Goal: Task Accomplishment & Management: Manage account settings

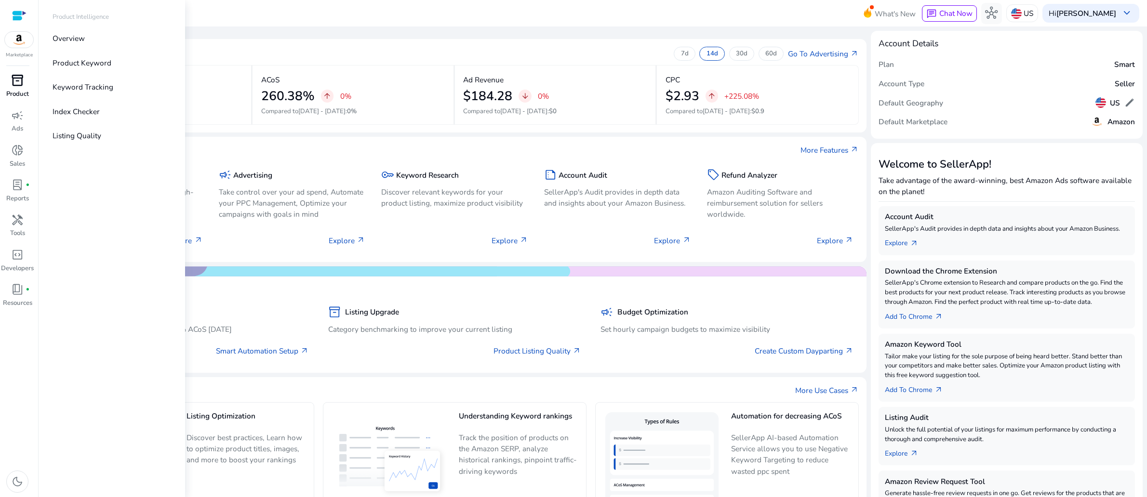
click at [11, 87] on span "inventory_2" at bounding box center [17, 80] width 13 height 13
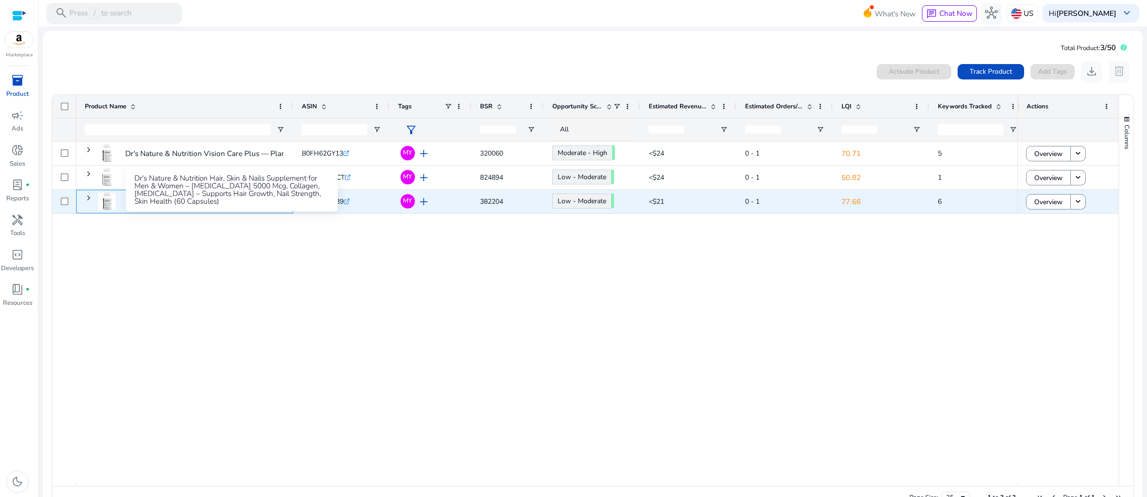
click at [199, 212] on p "Dr's Nature & Nutrition Hair, Skin & Nails Supplement for Men..." at bounding box center [231, 202] width 213 height 20
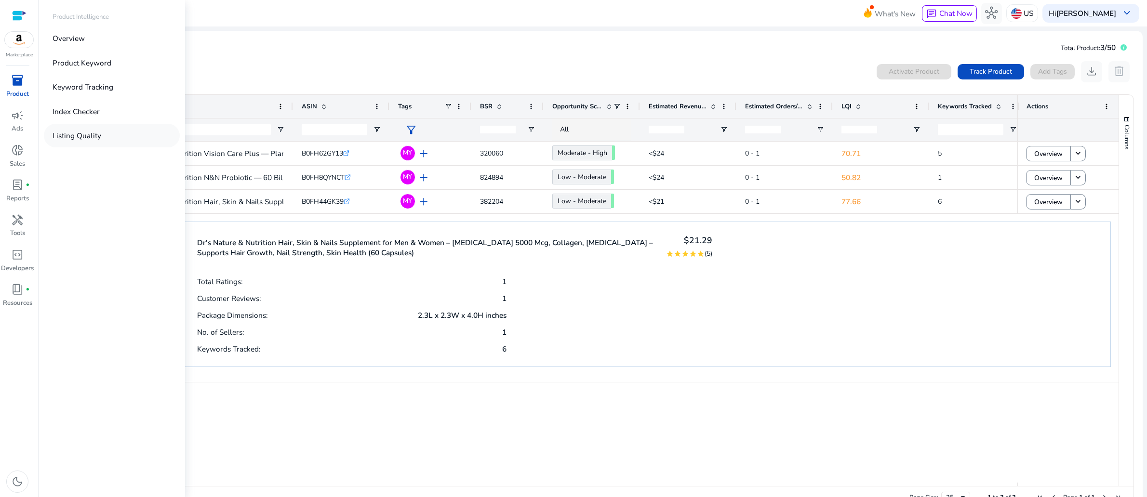
click at [101, 141] on p "Listing Quality" at bounding box center [77, 135] width 49 height 11
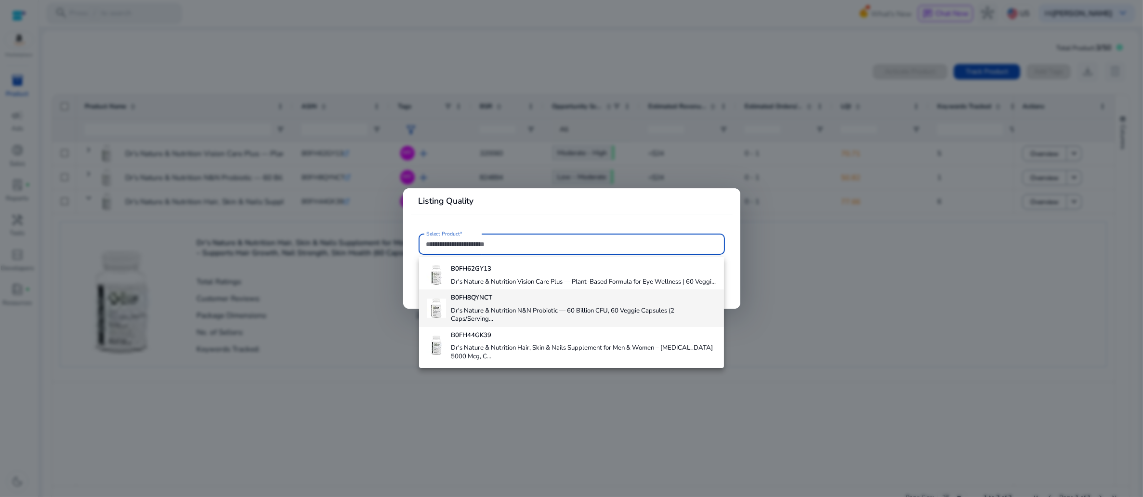
scroll to position [52, 0]
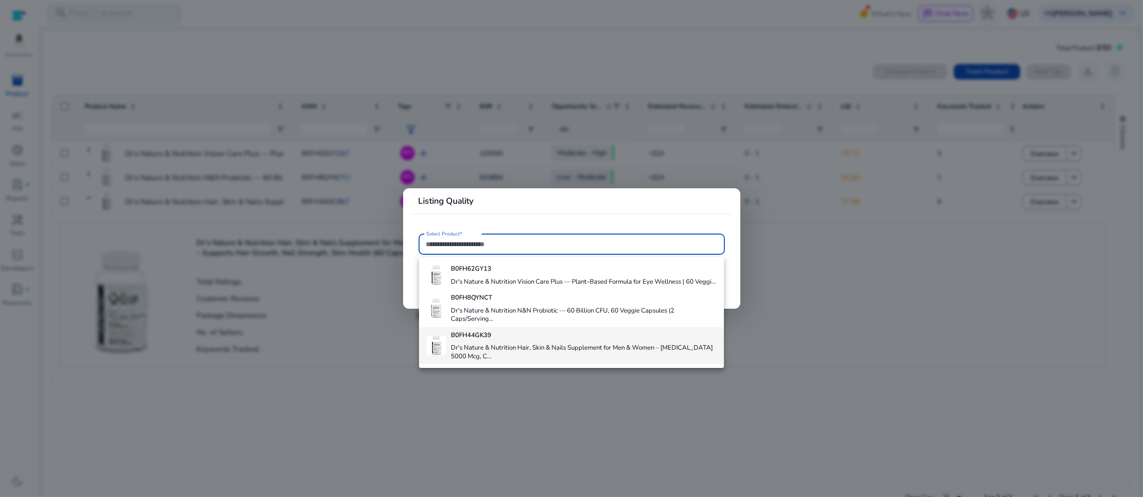
click at [517, 343] on div "B0FH44GK39 Dr's Nature & Nutrition Hair, Skin & Nails Supplement for Men & Wome…" at bounding box center [584, 345] width 266 height 37
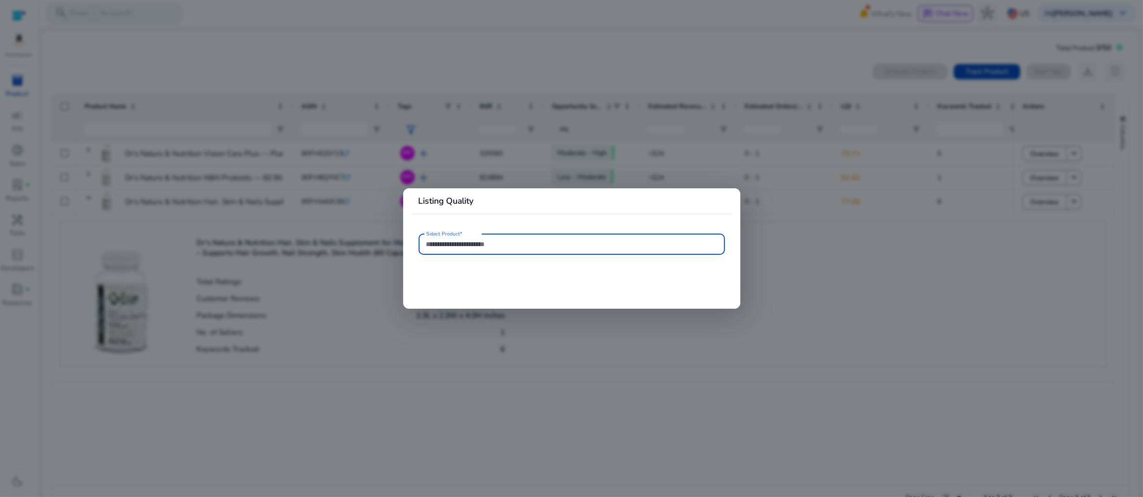
type input "**********"
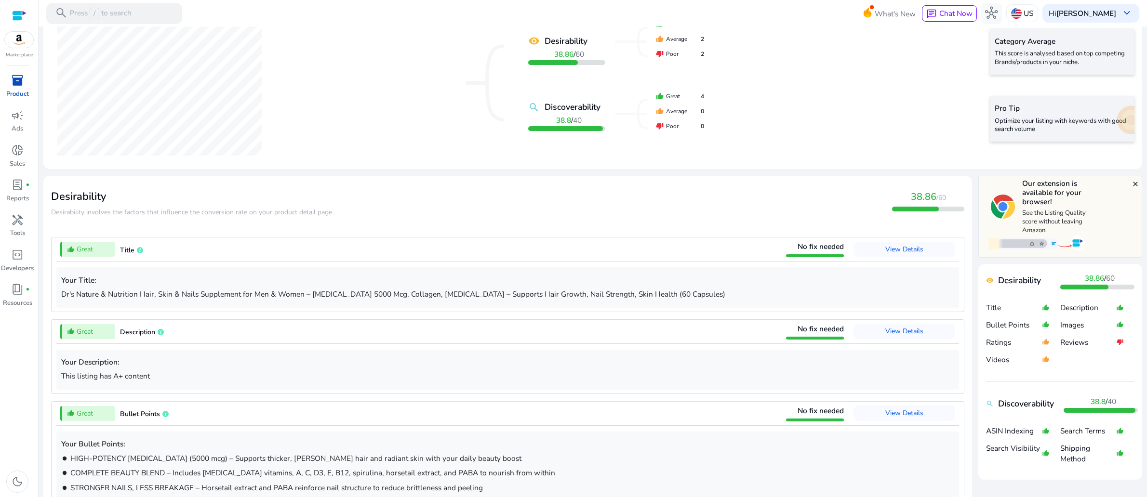
scroll to position [169, 0]
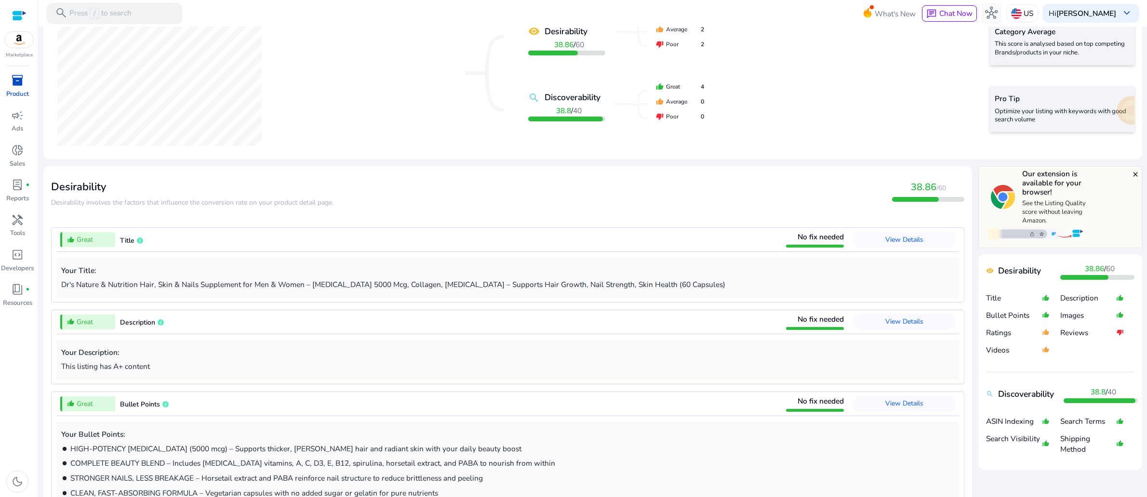
click at [407, 129] on div "remove_[MEDICAL_DATA] Desirability 38.86 / 60 search Discoverability 38.8 / 40 …" at bounding box center [592, 73] width 1083 height 157
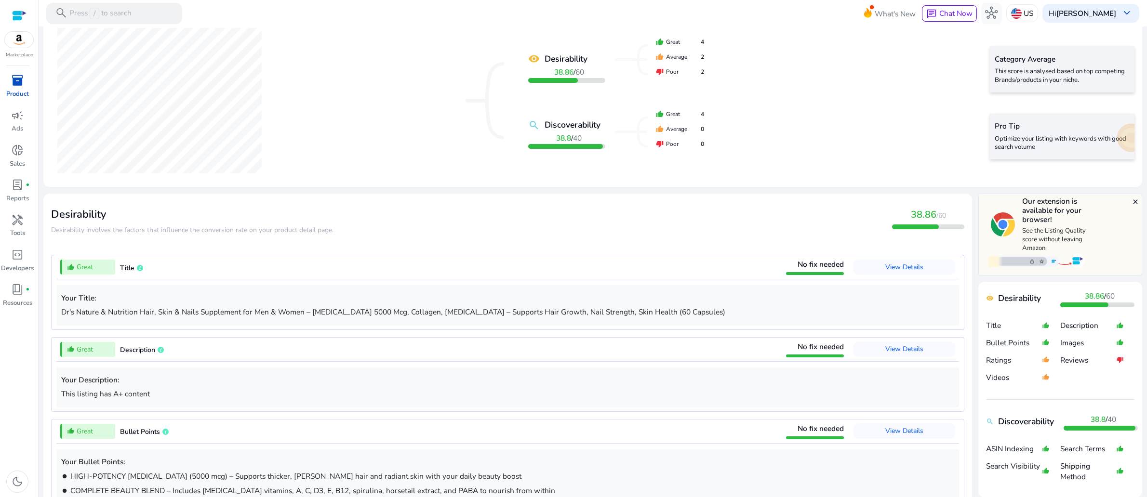
scroll to position [140, 0]
